Goal: Information Seeking & Learning: Learn about a topic

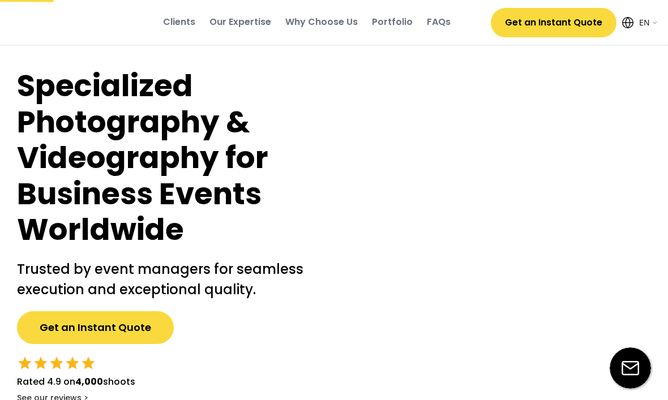
select select ""en""
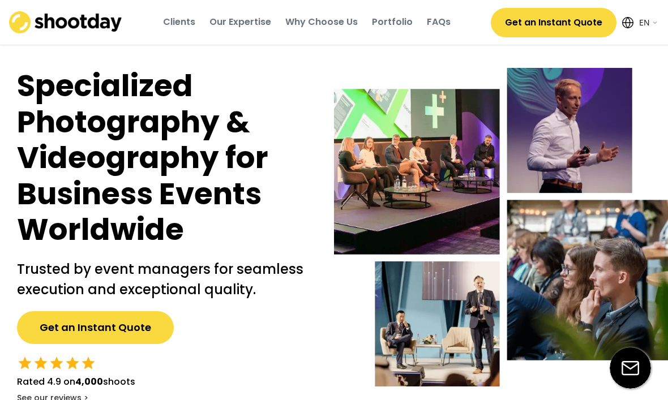
select select ""en""
